Goal: Navigation & Orientation: Find specific page/section

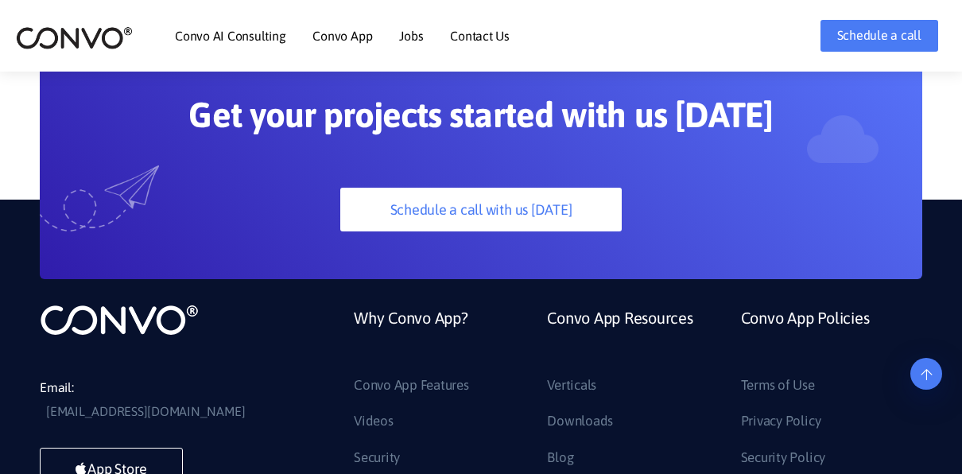
scroll to position [4204, 0]
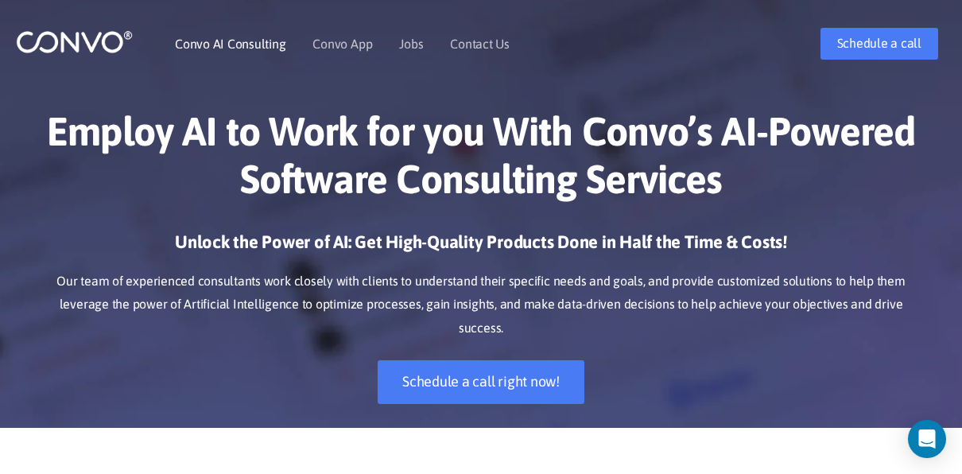
click at [201, 45] on link "Convo AI Consulting" at bounding box center [230, 43] width 111 height 13
